Goal: Browse casually

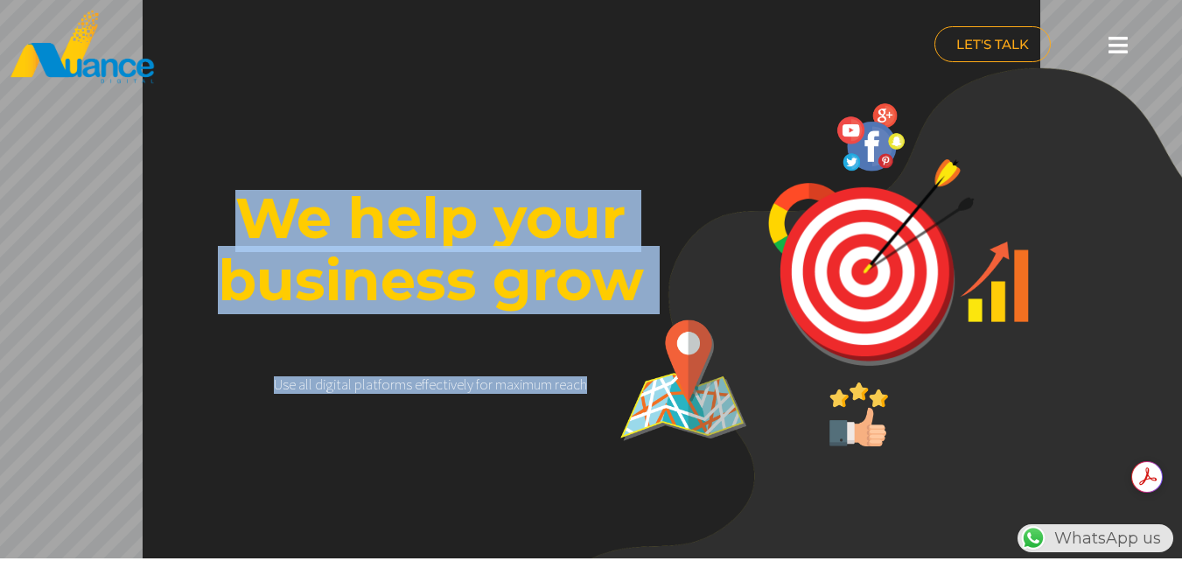
drag, startPoint x: 273, startPoint y: 384, endPoint x: 595, endPoint y: 384, distance: 321.9
click at [412, 459] on rs-layer at bounding box center [592, 277] width 898 height 561
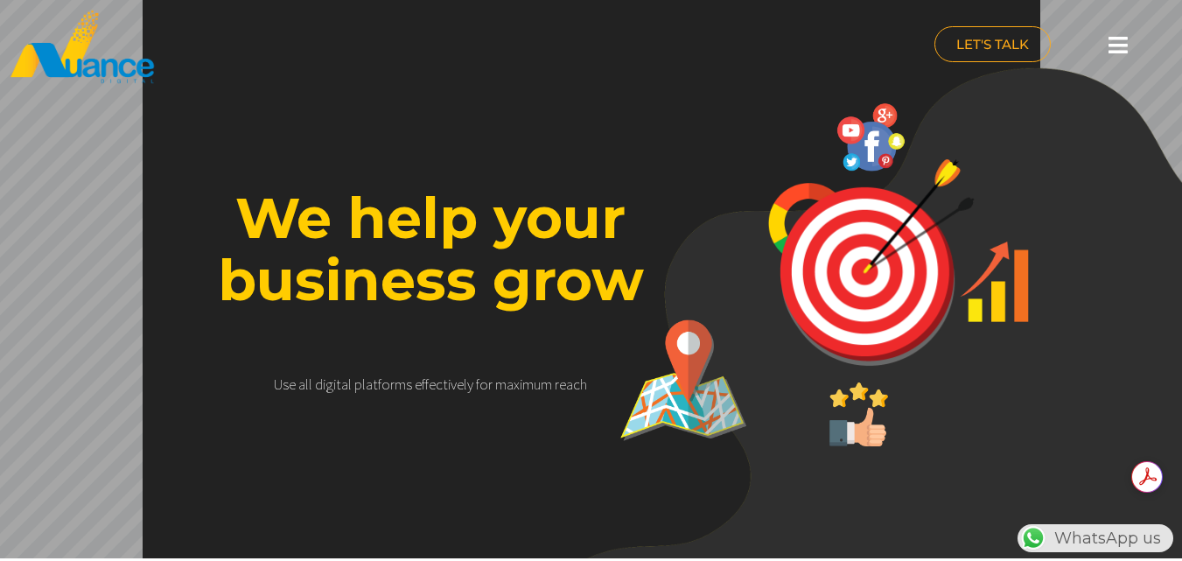
scroll to position [0, 0]
